Goal: Task Accomplishment & Management: Use online tool/utility

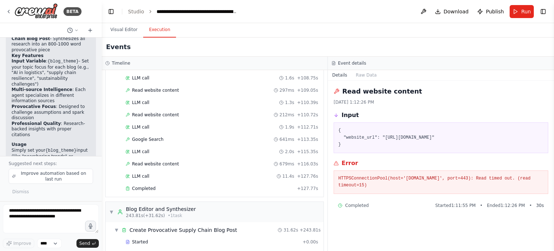
scroll to position [911, 0]
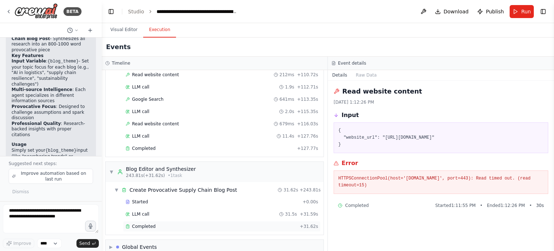
click at [147, 221] on div "Completed + 31.62s" at bounding box center [222, 226] width 198 height 11
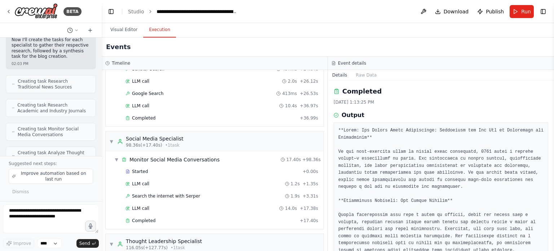
scroll to position [225, 0]
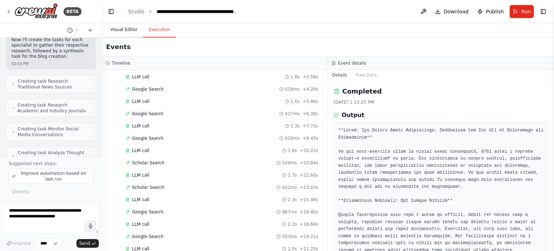
click at [120, 34] on button "Visual Editor" at bounding box center [124, 29] width 39 height 15
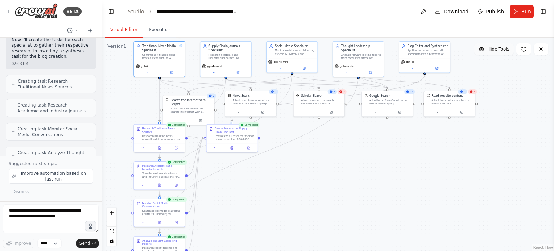
click at [497, 49] on span "Hide Tools" at bounding box center [498, 49] width 22 height 6
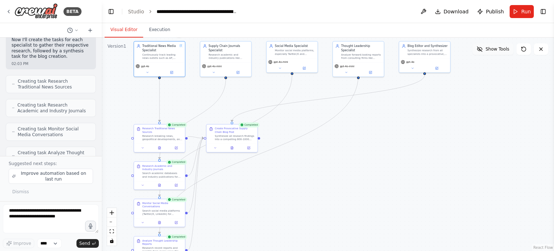
click at [497, 49] on span "Show Tools" at bounding box center [497, 49] width 24 height 6
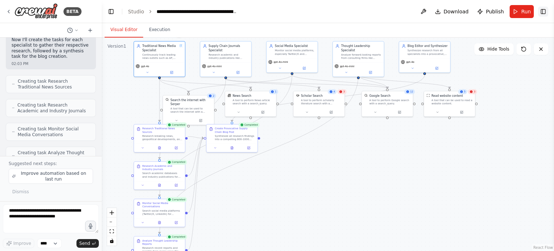
click at [544, 12] on button "Toggle Right Sidebar" at bounding box center [543, 11] width 10 height 10
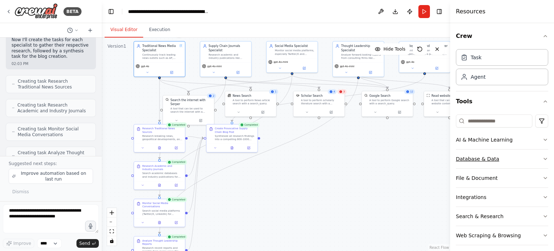
click at [542, 158] on icon "button" at bounding box center [545, 159] width 6 height 6
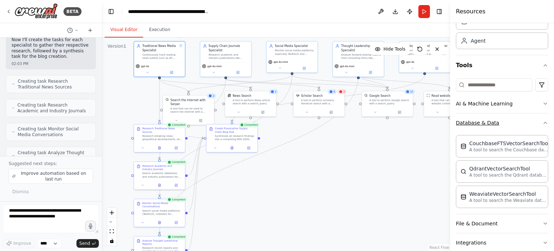
scroll to position [72, 0]
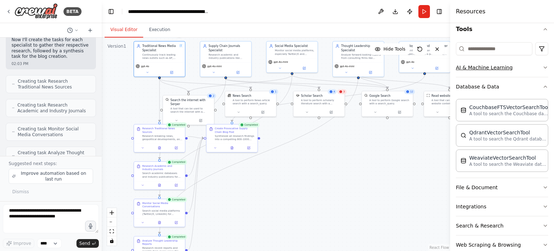
click at [542, 67] on icon "button" at bounding box center [545, 68] width 6 height 6
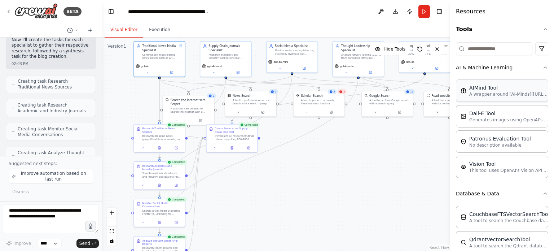
click at [488, 88] on div "AIMind Tool" at bounding box center [508, 87] width 79 height 7
click at [486, 89] on div "AIMind Tool" at bounding box center [508, 87] width 79 height 7
click at [523, 93] on p "A wrapper around [AI-Minds]([URL][DOMAIN_NAME]). Useful for when you need answe…" at bounding box center [508, 94] width 79 height 6
drag, startPoint x: 397, startPoint y: 172, endPoint x: 317, endPoint y: 141, distance: 85.3
click at [317, 141] on div "A wrapper around [AI-Minds]([URL][DOMAIN_NAME]). Useful for when you need answe…" at bounding box center [319, 142] width 41 height 6
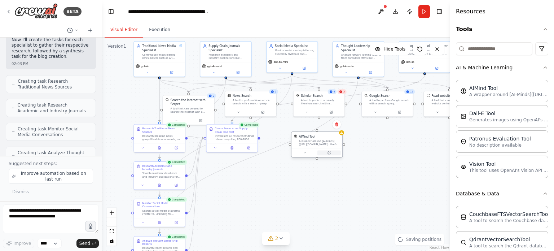
click at [329, 153] on icon at bounding box center [328, 152] width 3 height 3
click at [330, 153] on icon at bounding box center [329, 152] width 3 height 3
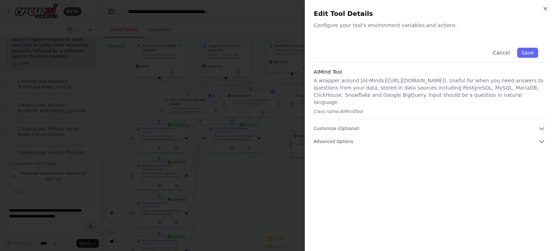
click at [330, 153] on div at bounding box center [277, 125] width 554 height 251
click at [330, 153] on icon at bounding box center [328, 152] width 3 height 3
click at [503, 56] on button "Cancel" at bounding box center [501, 53] width 26 height 10
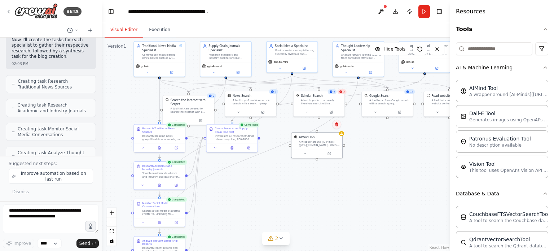
click at [336, 125] on icon at bounding box center [336, 124] width 4 height 4
click at [308, 127] on button "Confirm" at bounding box center [316, 124] width 26 height 9
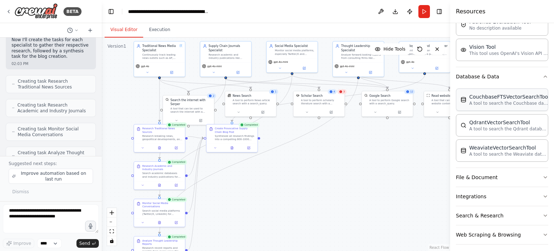
scroll to position [192, 0]
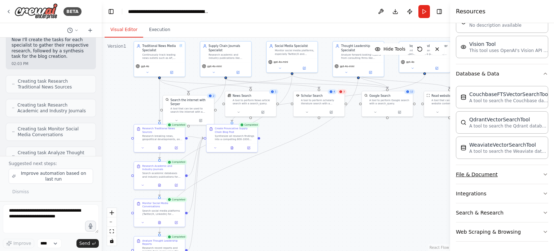
click at [534, 172] on button "File & Document" at bounding box center [502, 174] width 92 height 19
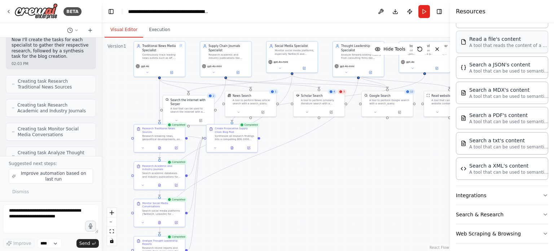
scroll to position [399, 0]
click at [505, 191] on button "Integrations" at bounding box center [502, 194] width 92 height 19
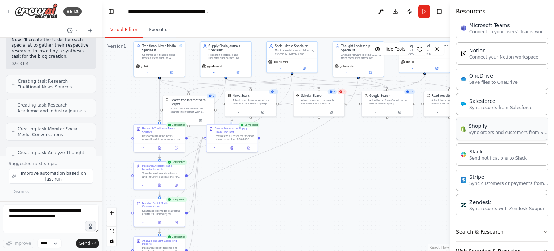
scroll to position [906, 0]
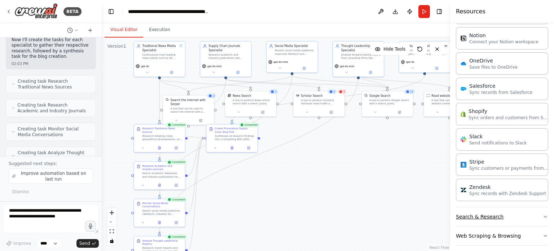
click at [503, 207] on button "Search & Research" at bounding box center [502, 216] width 92 height 19
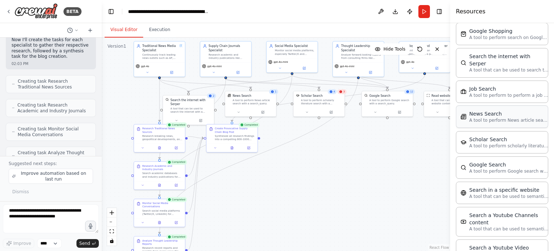
scroll to position [1271, 0]
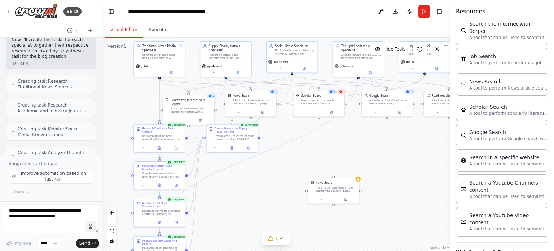
click at [491, 242] on button "Web Scraping & Browsing" at bounding box center [502, 251] width 92 height 19
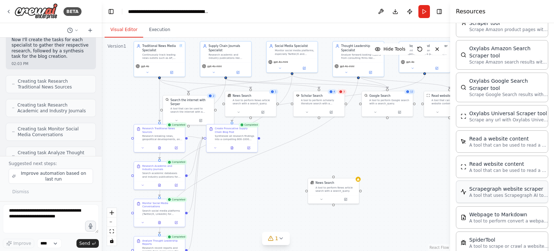
scroll to position [1675, 0]
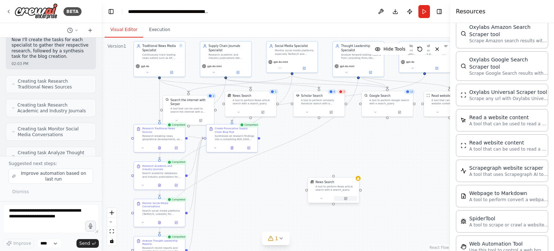
click at [346, 199] on icon at bounding box center [345, 198] width 3 height 3
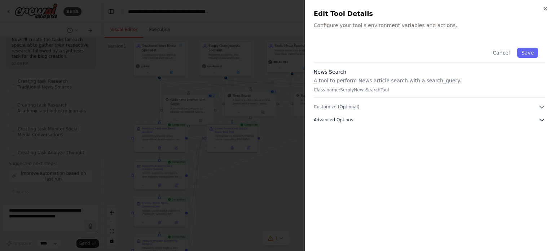
click at [540, 118] on icon "button" at bounding box center [541, 119] width 7 height 7
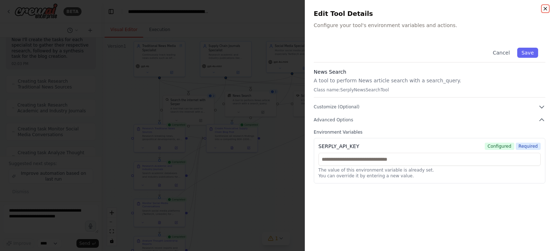
click at [547, 7] on icon "button" at bounding box center [545, 8] width 3 height 3
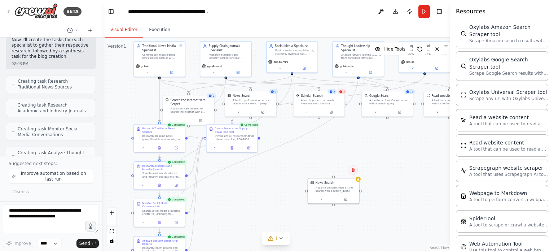
click at [354, 173] on button at bounding box center [352, 169] width 9 height 9
click at [339, 173] on button "Confirm" at bounding box center [333, 170] width 26 height 9
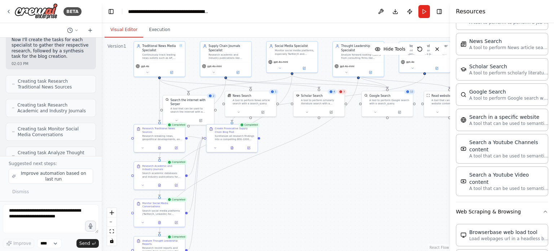
scroll to position [1206, 0]
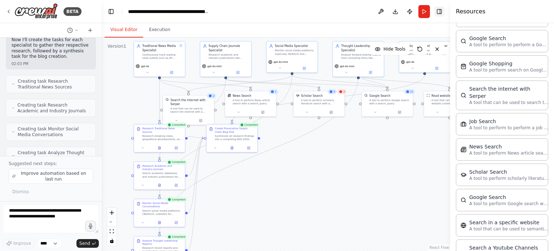
click at [439, 14] on button "Toggle Right Sidebar" at bounding box center [439, 11] width 10 height 10
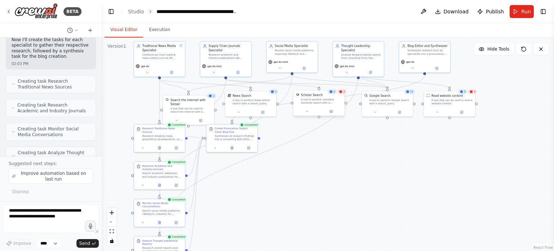
click at [333, 114] on div at bounding box center [319, 111] width 51 height 9
click at [329, 110] on button at bounding box center [331, 111] width 23 height 5
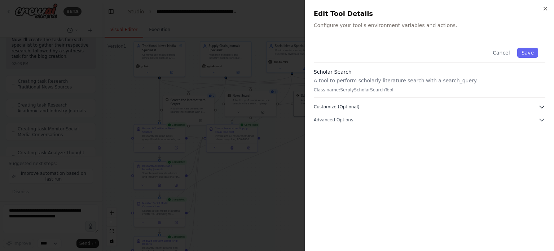
click at [373, 105] on button "Customize (Optional)" at bounding box center [430, 106] width 232 height 7
click at [374, 108] on button "Customize (Optional)" at bounding box center [430, 106] width 232 height 7
click at [362, 116] on button "Advanced Options" at bounding box center [430, 119] width 232 height 7
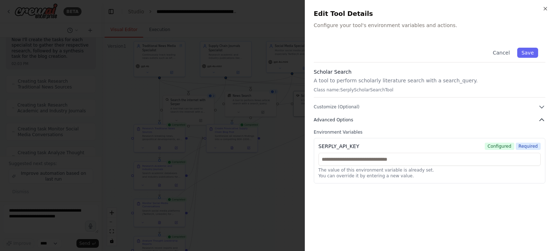
click at [362, 116] on button "Advanced Options" at bounding box center [430, 119] width 232 height 7
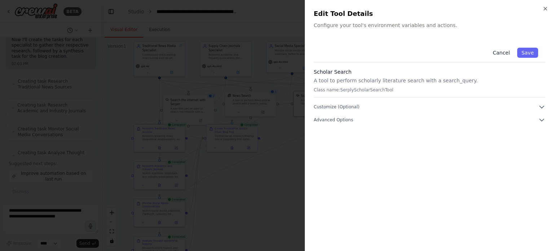
click at [499, 54] on button "Cancel" at bounding box center [501, 53] width 26 height 10
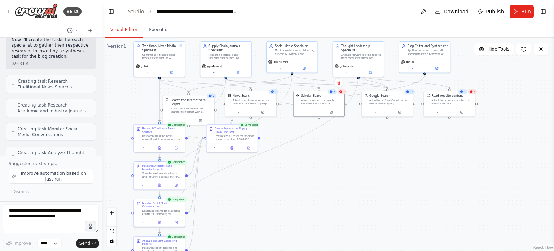
click at [345, 91] on span "3" at bounding box center [343, 91] width 1 height 3
click at [339, 92] on icon at bounding box center [340, 91] width 3 height 3
click at [474, 91] on span "3" at bounding box center [474, 91] width 1 height 3
click at [345, 200] on div ".deletable-edge-delete-btn { width: 20px; height: 20px; border: 0px solid #ffff…" at bounding box center [328, 144] width 452 height 213
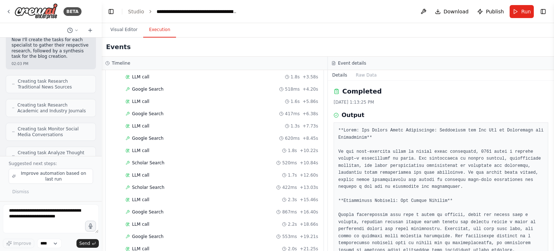
click at [155, 34] on button "Execution" at bounding box center [159, 29] width 33 height 15
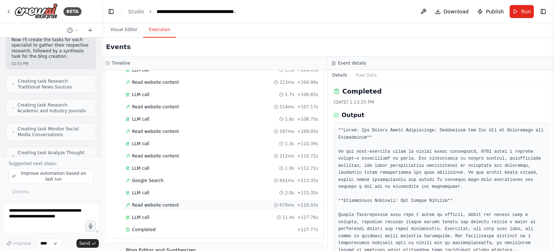
scroll to position [902, 0]
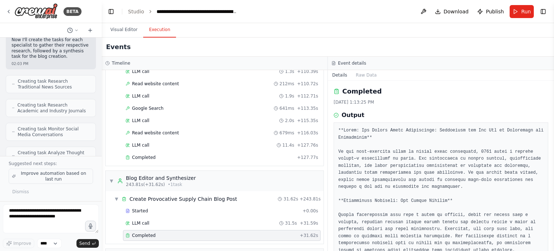
click at [52, 177] on span "Improve automation based on last run" at bounding box center [53, 176] width 73 height 12
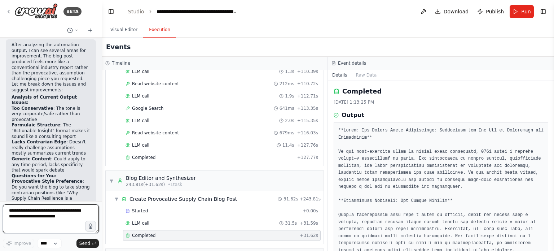
scroll to position [1392, 0]
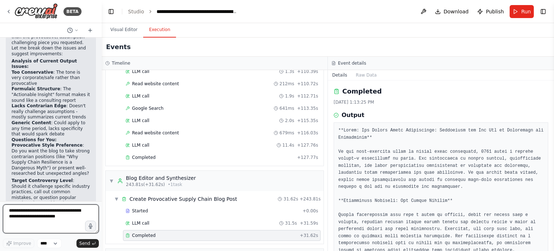
click at [42, 213] on textarea at bounding box center [51, 218] width 96 height 29
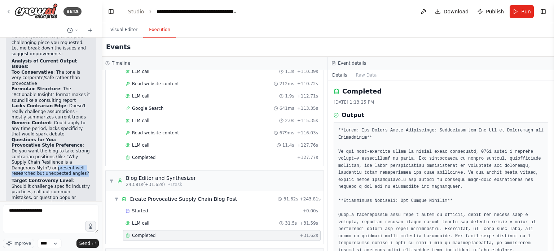
drag, startPoint x: 32, startPoint y: 131, endPoint x: 50, endPoint y: 138, distance: 19.8
click at [50, 142] on p "Provocative Style Preference : Do you want the blog to take strong contrarian p…" at bounding box center [51, 159] width 79 height 34
copy p "present well-researched but unexpected angles?"
click at [52, 219] on textarea "**********" at bounding box center [51, 218] width 96 height 29
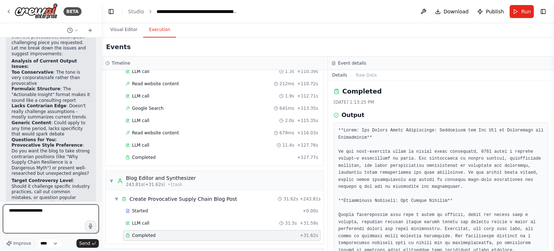
paste textarea "**********"
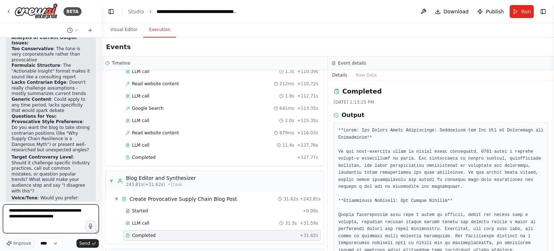
scroll to position [1428, 0]
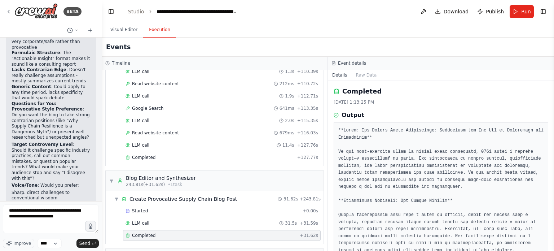
drag, startPoint x: 51, startPoint y: 168, endPoint x: 12, endPoint y: 161, distance: 40.3
click at [12, 201] on li "Thoughtful contrarian analysis with supporting evidence" at bounding box center [51, 206] width 79 height 11
copy li "Thoughtful contrarian analysis with supporting evidence"
click at [80, 216] on textarea "**********" at bounding box center [51, 218] width 96 height 29
paste textarea "**********"
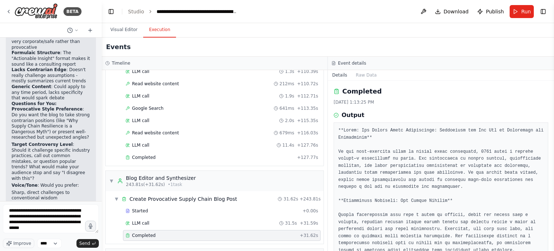
drag, startPoint x: 56, startPoint y: 175, endPoint x: 14, endPoint y: 173, distance: 41.9
click at [14, 212] on li "Provocative questions that expose industry blind spots" at bounding box center [51, 217] width 79 height 11
click at [11, 172] on div "After analyzing the automation output, I can see several areas for improvement.…" at bounding box center [51, 159] width 90 height 385
drag, startPoint x: 52, startPoint y: 178, endPoint x: 12, endPoint y: 173, distance: 40.3
click at [12, 212] on li "Provocative questions that expose industry blind spots" at bounding box center [51, 217] width 79 height 11
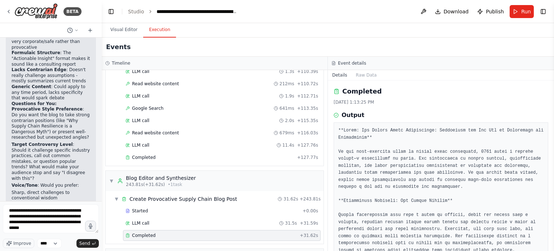
copy li "Provocative questions that expose industry blind spots"
click at [57, 230] on textarea "**********" at bounding box center [51, 218] width 96 height 29
paste textarea "**********"
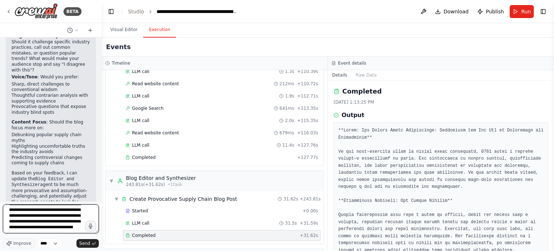
scroll to position [15, 0]
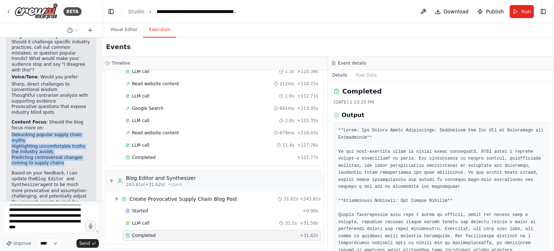
drag, startPoint x: 12, startPoint y: 93, endPoint x: 61, endPoint y: 122, distance: 57.5
click at [61, 132] on ul "Debunking popular supply chain myths Highlighting uncomfortable truths the indu…" at bounding box center [51, 149] width 79 height 34
copy ul "Debunking popular supply chain myths Highlighting uncomfortable truths the indu…"
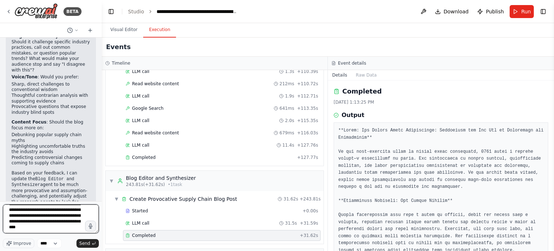
click at [53, 229] on textarea "**********" at bounding box center [51, 218] width 96 height 29
paste textarea "**********"
type textarea "**********"
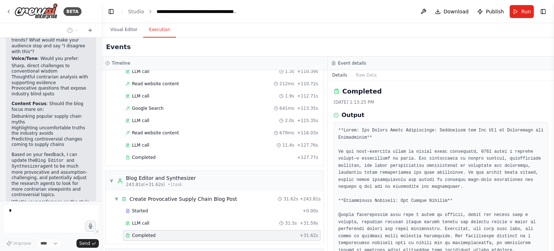
scroll to position [1641, 0]
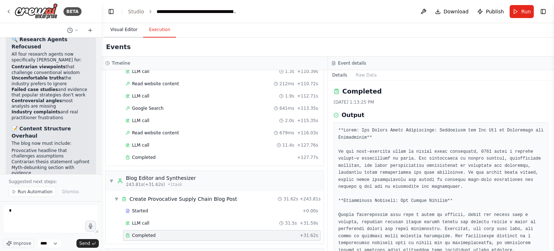
click at [128, 34] on button "Visual Editor" at bounding box center [124, 29] width 39 height 15
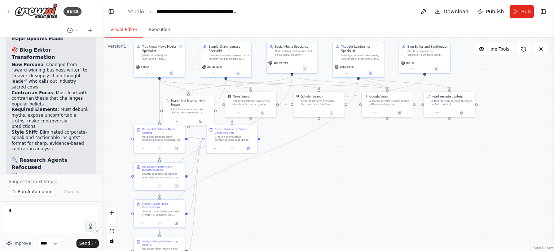
scroll to position [2379, 0]
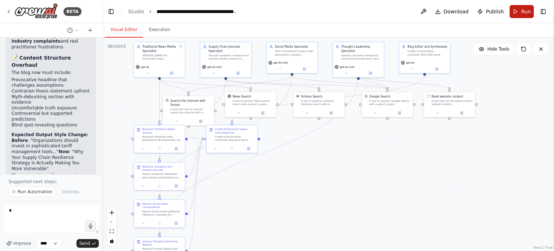
click at [515, 13] on button "Run" at bounding box center [522, 11] width 24 height 13
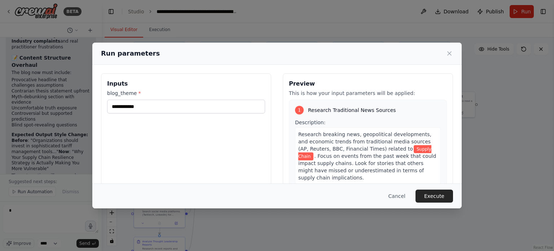
click at [433, 197] on button "Execute" at bounding box center [434, 195] width 38 height 13
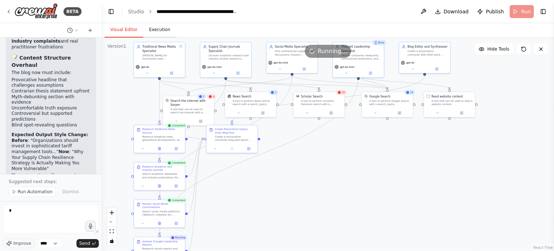
click at [149, 32] on button "Execution" at bounding box center [159, 29] width 33 height 15
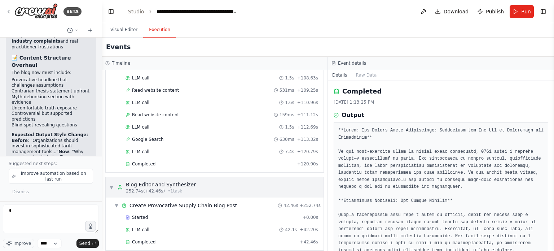
scroll to position [1844, 0]
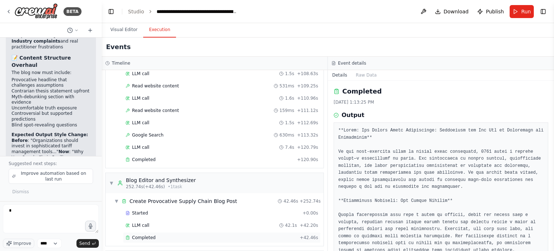
click at [143, 234] on span "Completed" at bounding box center [143, 237] width 23 height 6
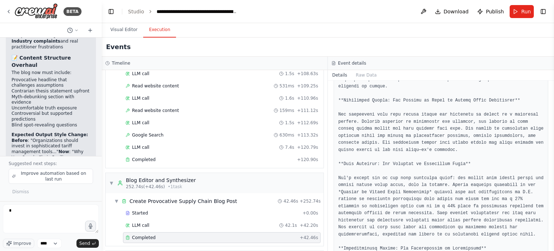
scroll to position [108, 0]
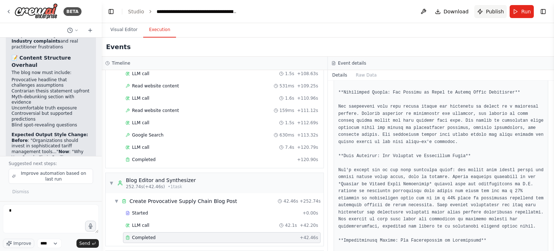
click at [495, 10] on span "Publish" at bounding box center [495, 11] width 18 height 7
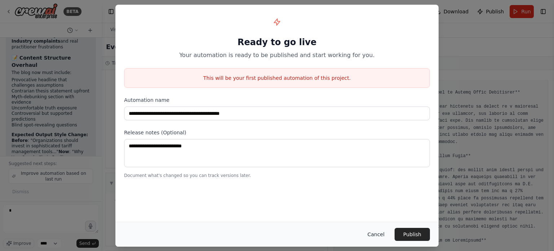
click at [373, 236] on button "Cancel" at bounding box center [376, 234] width 28 height 13
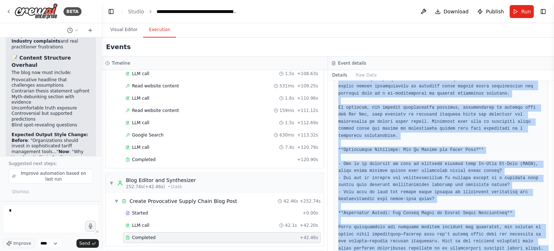
scroll to position [511, 0]
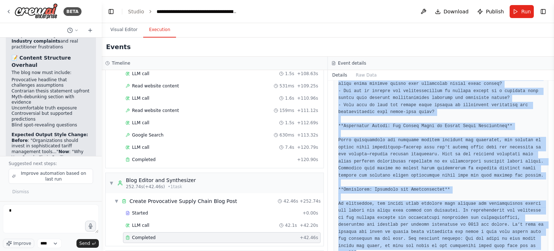
drag, startPoint x: 339, startPoint y: 128, endPoint x: 475, endPoint y: 243, distance: 177.8
click at [495, 249] on div "Completed [DATE] 2:12:57 PM Output" at bounding box center [441, 165] width 226 height 170
copy pre "*Lorem: "Ips Dolors Ametc Adipis: Eli Seddoeiusm Tem Inci Ut Laboreet Dolor"** …"
click at [129, 29] on button "Visual Editor" at bounding box center [124, 29] width 39 height 15
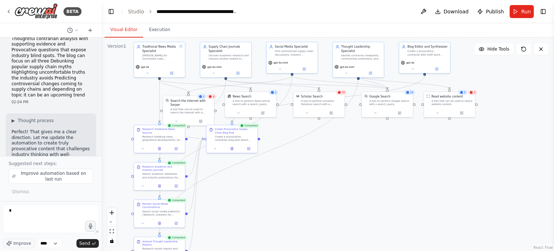
scroll to position [1678, 0]
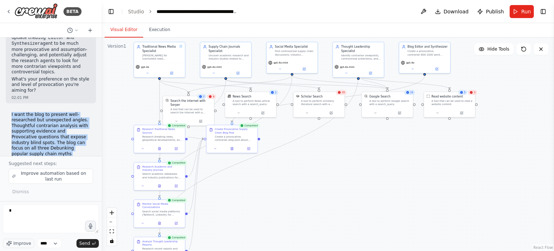
drag, startPoint x: 12, startPoint y: 87, endPoint x: 75, endPoint y: 127, distance: 75.4
click at [75, 127] on p "I want the blog to present well-researched but unexpected angles. Thoughtful co…" at bounding box center [51, 148] width 79 height 73
copy p "I want the blog to present well-researched but unexpected angles. Thoughtful co…"
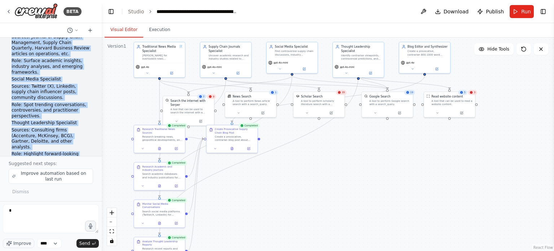
scroll to position [161, 0]
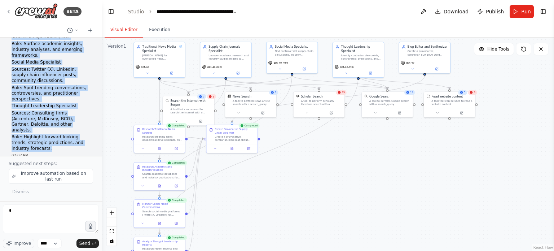
drag, startPoint x: 12, startPoint y: 49, endPoint x: 53, endPoint y: 142, distance: 102.1
click at [53, 142] on div "You are tasked with producing a recurring supply chain blog (800–1000 words) ai…" at bounding box center [51, 18] width 79 height 266
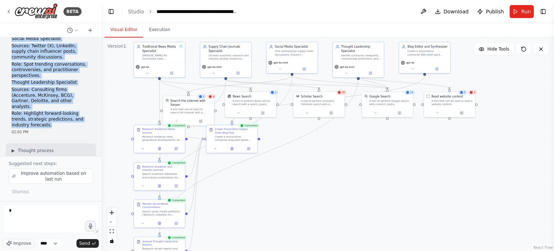
scroll to position [197, 0]
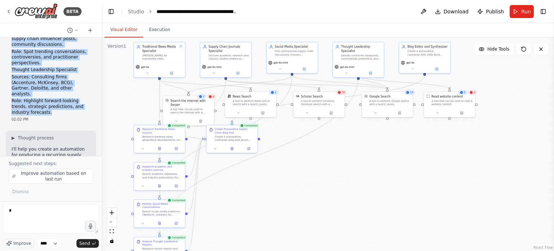
copy div "Lor ips dolors amet consectet a elitseddo eiusmo tempo inci (688–1047 utlab) et…"
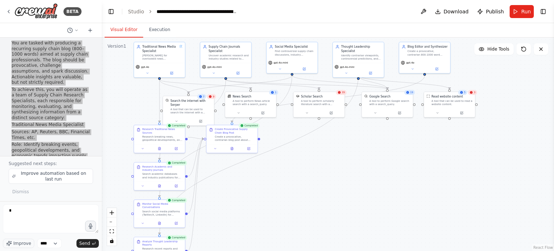
scroll to position [0, 0]
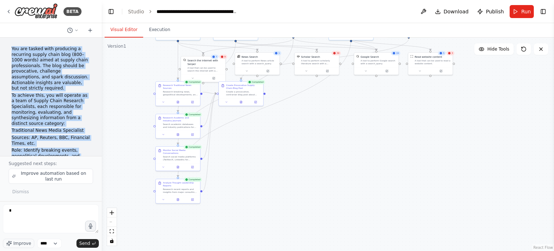
drag, startPoint x: 312, startPoint y: 182, endPoint x: 316, endPoint y: 155, distance: 27.4
click at [316, 155] on div ".deletable-edge-delete-btn { width: 20px; height: 20px; border: 0px solid #ffff…" at bounding box center [328, 144] width 452 height 213
click at [309, 173] on div ".deletable-edge-delete-btn { width: 20px; height: 20px; border: 0px solid #ffff…" at bounding box center [328, 144] width 452 height 213
click at [71, 182] on span "Improve automation based on last run" at bounding box center [53, 176] width 73 height 12
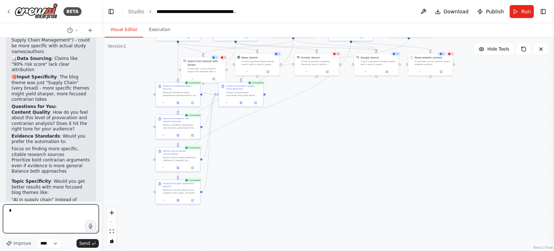
scroll to position [2850, 0]
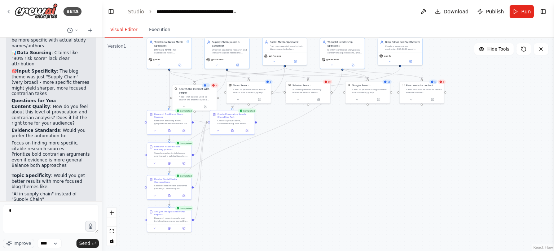
drag, startPoint x: 319, startPoint y: 158, endPoint x: 308, endPoint y: 158, distance: 10.5
click at [308, 158] on div ".deletable-edge-delete-btn { width: 20px; height: 20px; border: 0px solid #ffff…" at bounding box center [328, 144] width 452 height 213
click at [327, 80] on span "39" at bounding box center [328, 80] width 3 height 3
click at [327, 168] on div ".deletable-edge-delete-btn { width: 20px; height: 20px; border: 0px solid #ffff…" at bounding box center [328, 144] width 452 height 213
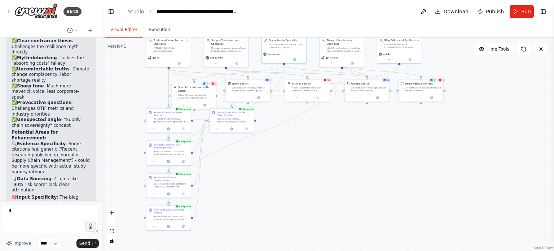
scroll to position [2741, 0]
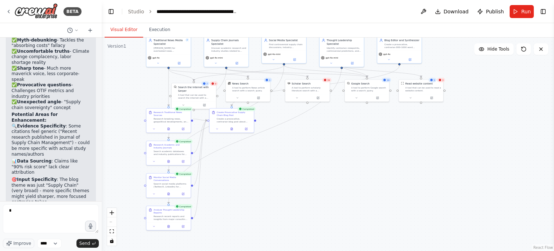
drag, startPoint x: 13, startPoint y: 140, endPoint x: 34, endPoint y: 140, distance: 20.9
click at [34, 249] on li "Focus on finding more specific, citable research sources" at bounding box center [51, 254] width 79 height 11
drag, startPoint x: 62, startPoint y: 151, endPoint x: 55, endPoint y: 148, distance: 7.8
drag, startPoint x: 47, startPoint y: 145, endPoint x: 11, endPoint y: 138, distance: 36.4
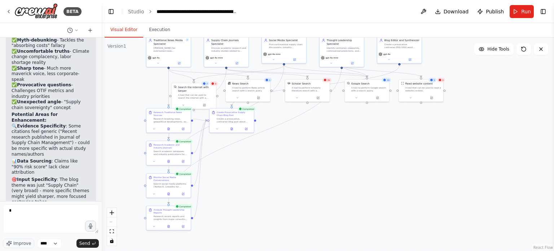
click at [11, 138] on div "▶ Thought process Looking at this latest output, there's been a dramatic improv…" at bounding box center [51, 178] width 90 height 485
copy li "Focus on finding more specific, citable research sources"
click at [29, 224] on textarea "*" at bounding box center [51, 218] width 96 height 29
drag, startPoint x: 13, startPoint y: 216, endPoint x: 0, endPoint y: 213, distance: 13.4
click at [0, 213] on div "BETA You are tasked with producing a recurring supply chain blog (800–1000 word…" at bounding box center [51, 125] width 102 height 251
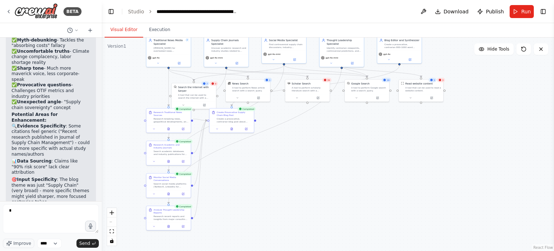
drag, startPoint x: 62, startPoint y: 163, endPoint x: 12, endPoint y: 162, distance: 50.1
drag, startPoint x: 21, startPoint y: 163, endPoint x: 35, endPoint y: 137, distance: 29.0
click at [35, 249] on li "Focus on finding more specific, citable research sources" at bounding box center [51, 254] width 79 height 11
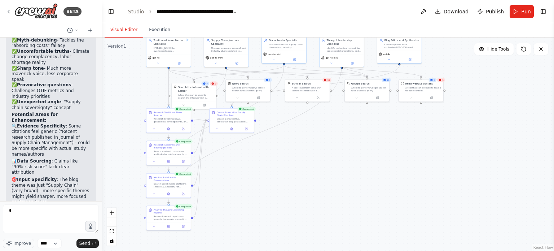
drag, startPoint x: 45, startPoint y: 146, endPoint x: 10, endPoint y: 140, distance: 35.1
click at [10, 140] on div "▶ Thought process Looking at this latest output, there's been a dramatic improv…" at bounding box center [51, 178] width 90 height 485
copy li "Focus on finding more specific, citable research sources"
drag, startPoint x: 21, startPoint y: 212, endPoint x: -18, endPoint y: 212, distance: 39.3
click at [0, 212] on html "BETA You are tasked with producing a recurring supply chain blog (800–1000 word…" at bounding box center [277, 125] width 554 height 251
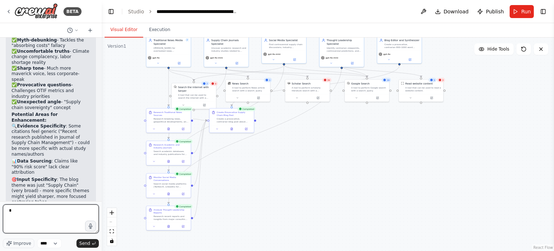
paste textarea "**********"
click at [39, 217] on textarea "**********" at bounding box center [51, 218] width 96 height 29
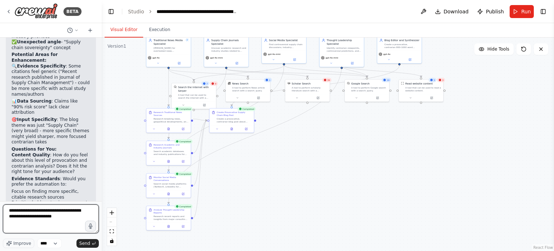
scroll to position [2814, 0]
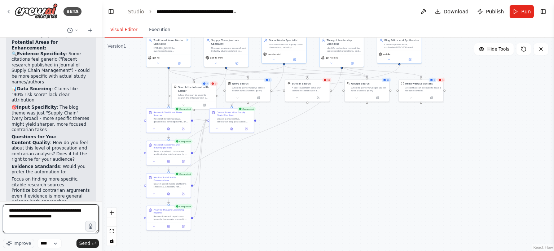
click at [72, 218] on textarea "**********" at bounding box center [51, 218] width 96 height 29
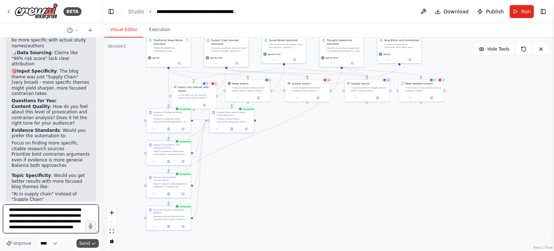
type textarea "**********"
click at [83, 242] on span "Send" at bounding box center [84, 243] width 11 height 6
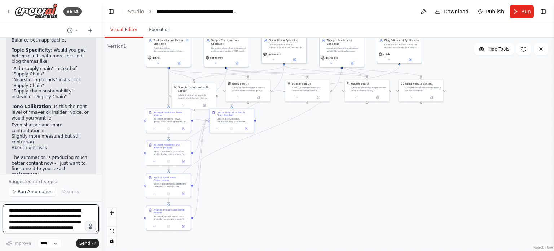
scroll to position [2933, 0]
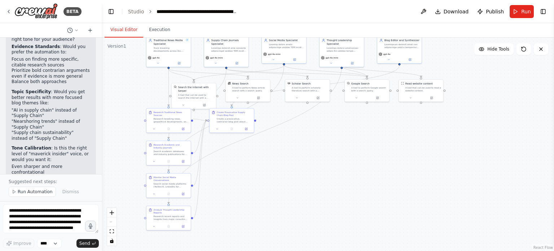
drag, startPoint x: 10, startPoint y: 122, endPoint x: 38, endPoint y: 136, distance: 30.5
click at [38, 234] on div "Focus on finding more specific, citable research or news sources. When I say su…" at bounding box center [51, 254] width 90 height 41
click at [60, 237] on p "Focus on finding more specific, citable research or news sources. When I say su…" at bounding box center [51, 251] width 79 height 28
drag, startPoint x: 22, startPoint y: 147, endPoint x: 11, endPoint y: 124, distance: 25.3
click at [11, 234] on div "Focus on finding more specific, citable research or news sources. When I say su…" at bounding box center [51, 254] width 90 height 41
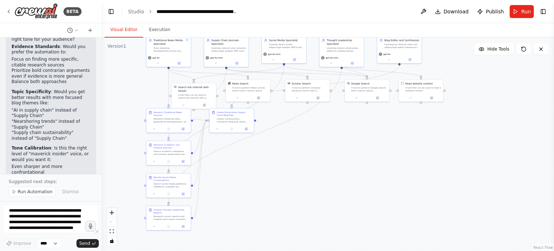
copy p "Focus on finding more specific, citable research or news sources. When I say su…"
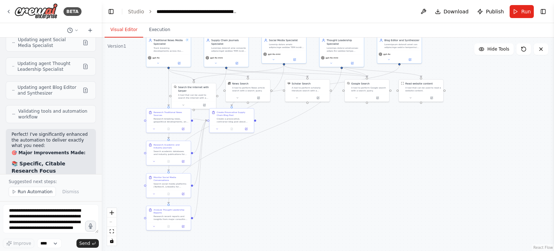
scroll to position [3294, 0]
click at [35, 189] on button "Run Automation" at bounding box center [32, 191] width 47 height 10
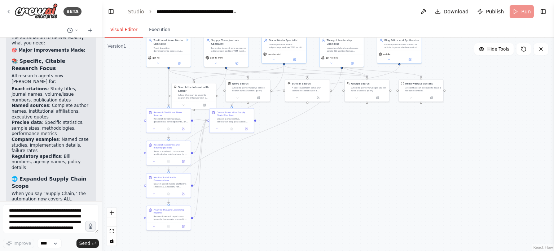
scroll to position [3556, 0]
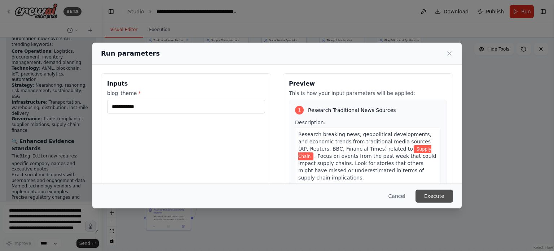
click at [439, 192] on button "Execute" at bounding box center [434, 195] width 38 height 13
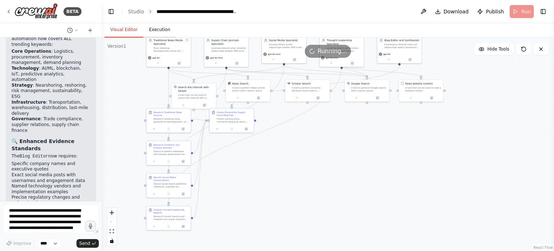
click at [165, 31] on button "Execution" at bounding box center [159, 29] width 33 height 15
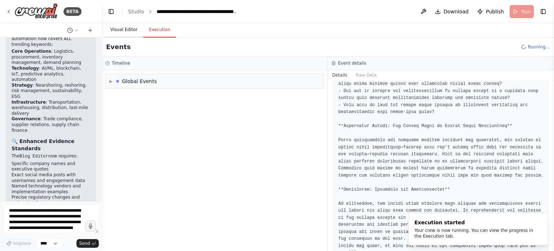
click at [118, 31] on button "Visual Editor" at bounding box center [124, 29] width 39 height 15
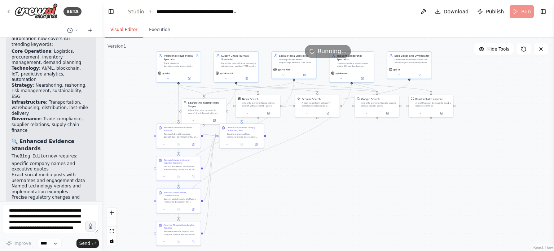
drag, startPoint x: 369, startPoint y: 130, endPoint x: 361, endPoint y: 136, distance: 10.8
click at [361, 136] on div ".deletable-edge-delete-btn { width: 20px; height: 20px; border: 0px solid #ffff…" at bounding box center [328, 144] width 452 height 213
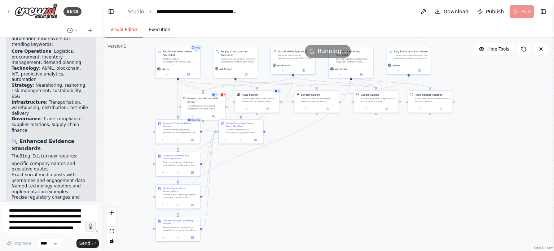
click at [159, 33] on button "Execution" at bounding box center [159, 29] width 33 height 15
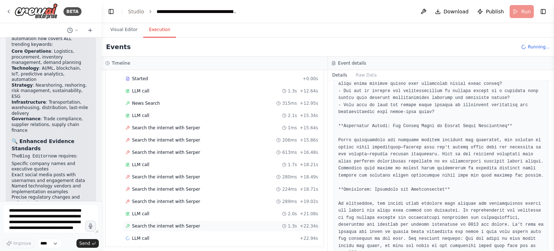
scroll to position [56, 0]
